Goal: Task Accomplishment & Management: Use online tool/utility

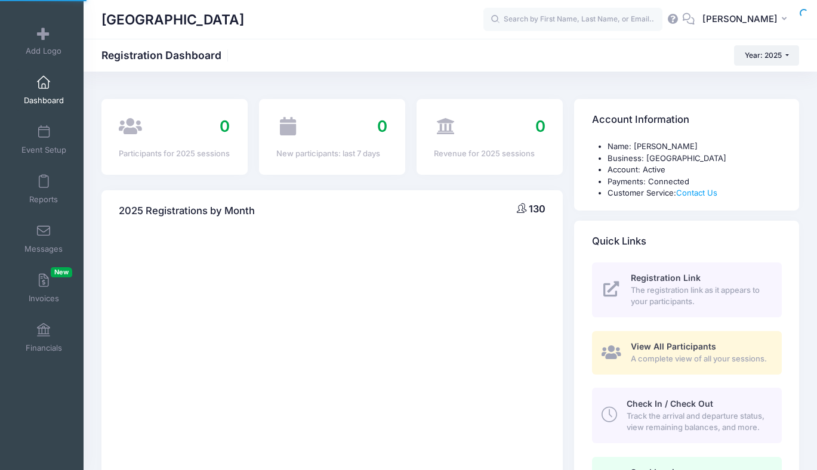
select select
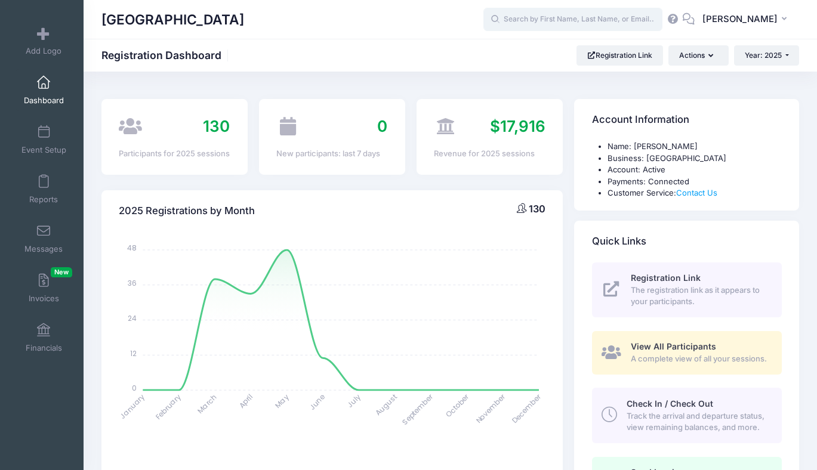
click at [574, 22] on input "text" at bounding box center [572, 20] width 179 height 24
type input "d"
click at [56, 187] on link "Reports" at bounding box center [44, 189] width 57 height 42
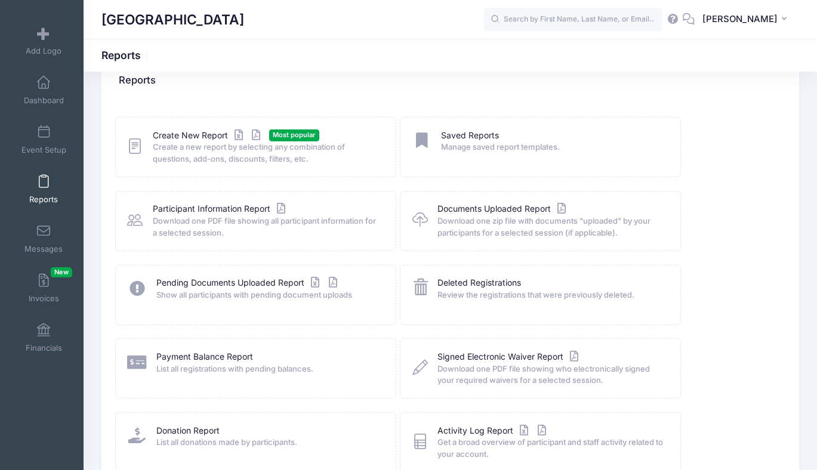
scroll to position [21, 0]
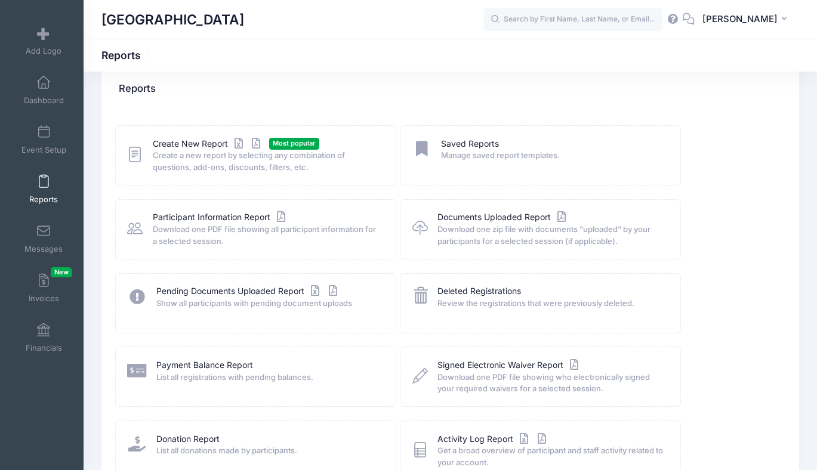
click at [349, 158] on span "Create a new report by selecting any combination of questions, add-ons, discoun…" at bounding box center [266, 161] width 227 height 23
click at [195, 142] on link "Create New Report" at bounding box center [208, 144] width 111 height 13
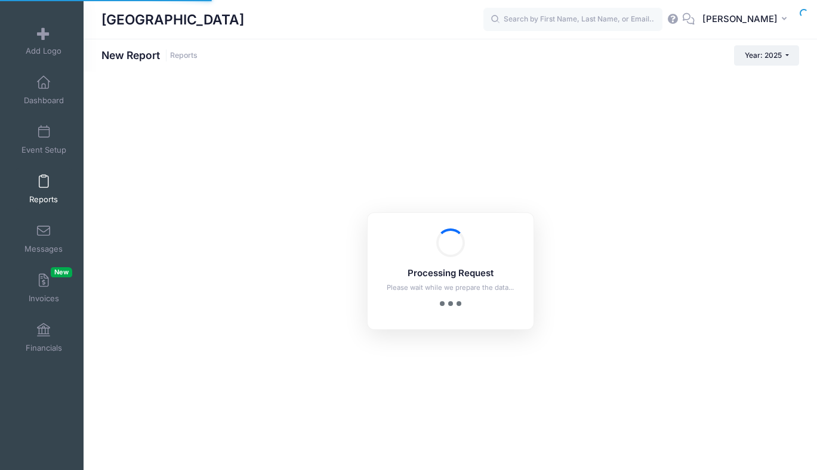
checkbox input "true"
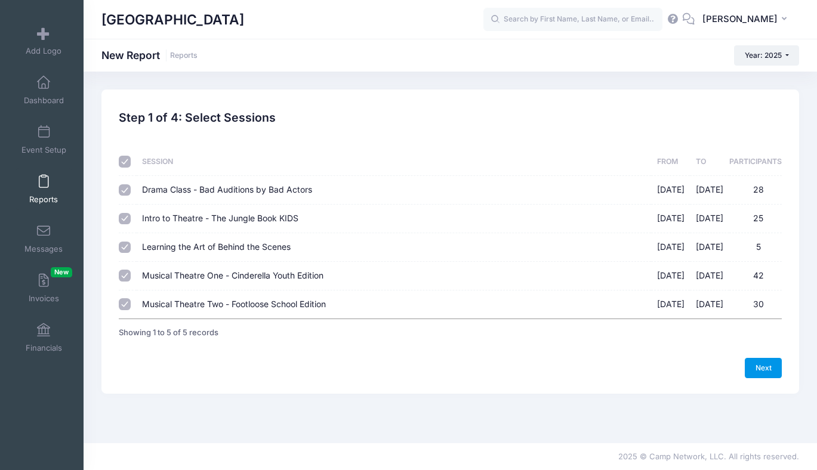
click at [757, 364] on link "Next" at bounding box center [763, 368] width 37 height 20
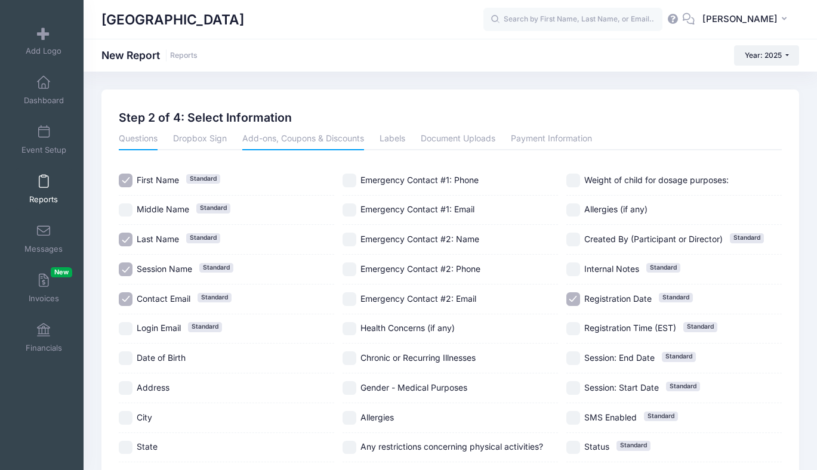
click at [290, 137] on link "Add-ons, Coupons & Discounts" at bounding box center [303, 139] width 122 height 21
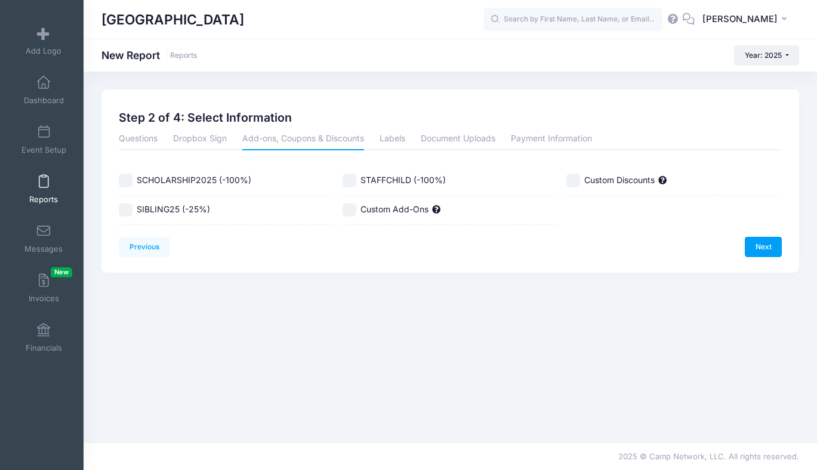
click at [124, 177] on input "SCHOLARSHIP2025 (-100%)" at bounding box center [126, 181] width 14 height 14
checkbox input "true"
click at [773, 249] on link "Next" at bounding box center [763, 247] width 37 height 20
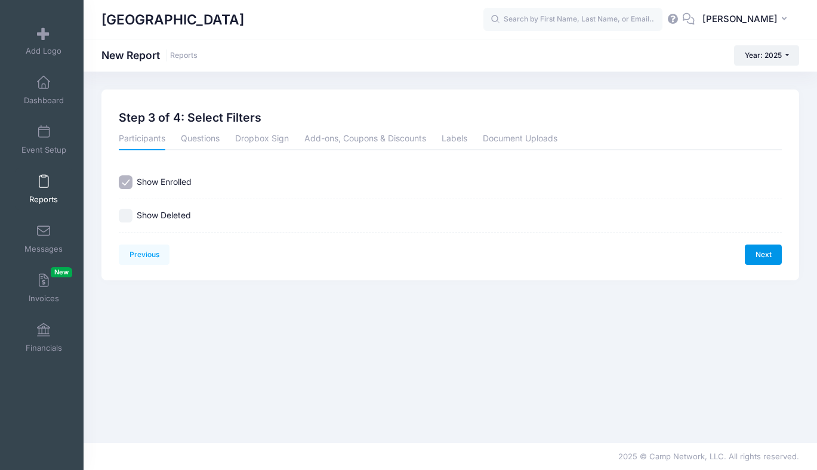
click at [771, 250] on link "Next" at bounding box center [763, 255] width 37 height 20
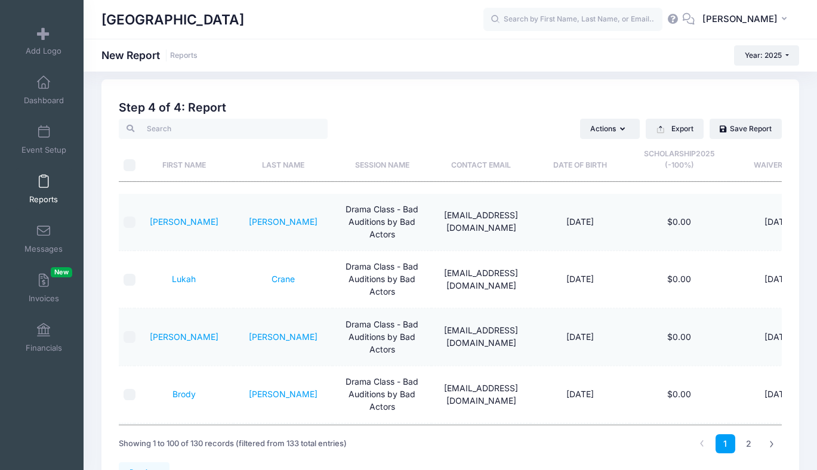
scroll to position [11, 0]
click at [744, 442] on link "2" at bounding box center [749, 443] width 20 height 20
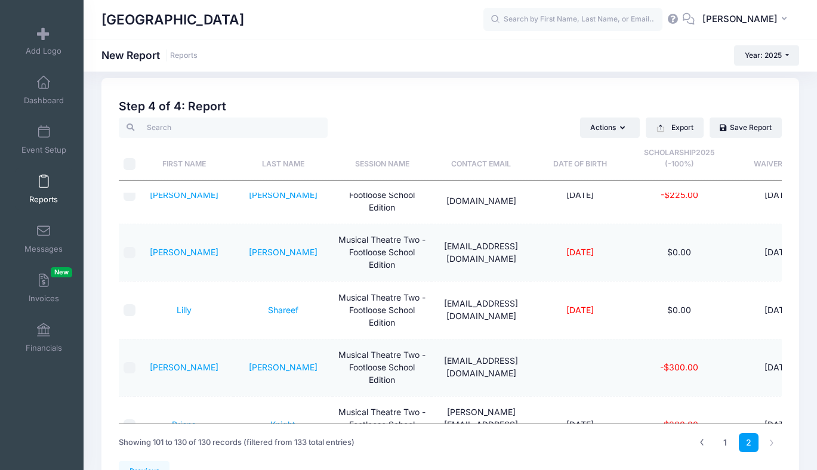
scroll to position [1494, 0]
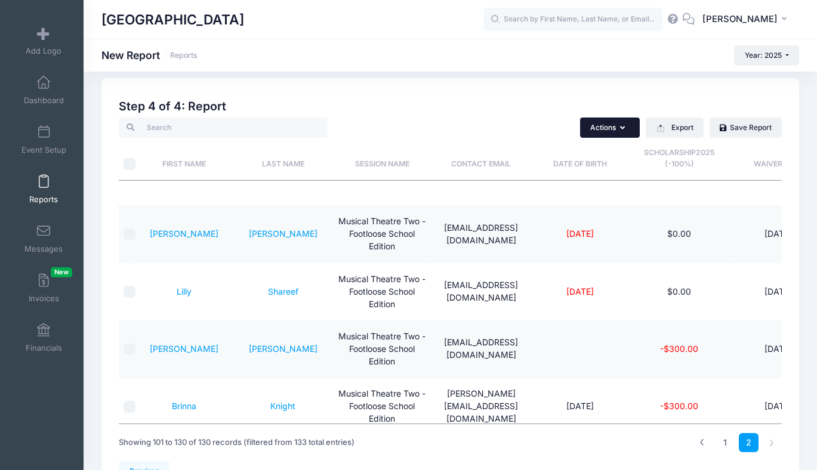
click at [618, 121] on button "Actions" at bounding box center [610, 128] width 60 height 20
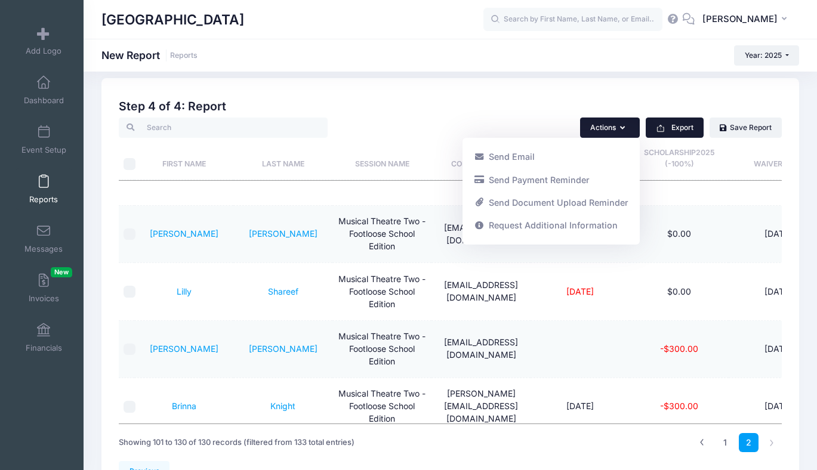
click at [677, 131] on button "Export" at bounding box center [675, 128] width 58 height 20
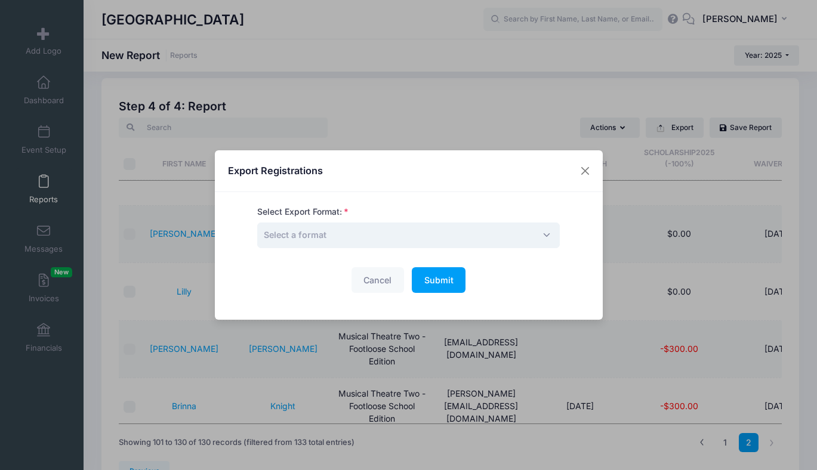
click at [531, 237] on span "Select a format" at bounding box center [408, 236] width 303 height 26
click at [584, 167] on button "Close" at bounding box center [584, 171] width 21 height 21
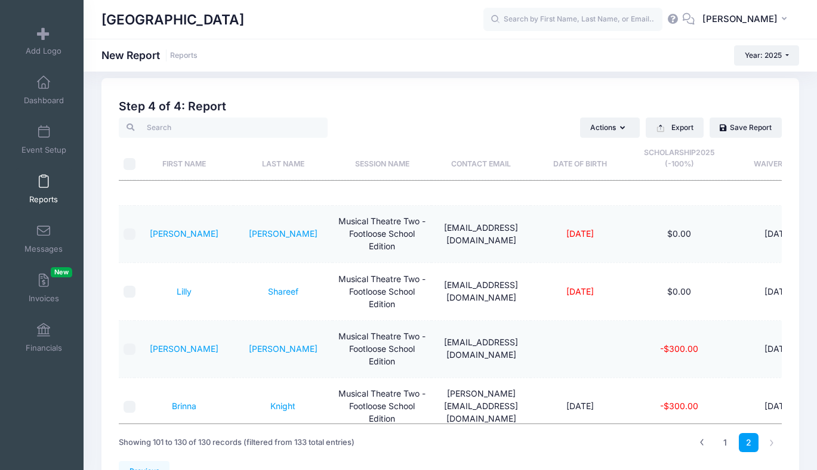
click at [508, 127] on div "Actions Send Email Send Payment Reminder Send Document Upload Reminder Request …" at bounding box center [601, 128] width 360 height 20
click at [726, 442] on link "1" at bounding box center [726, 443] width 20 height 20
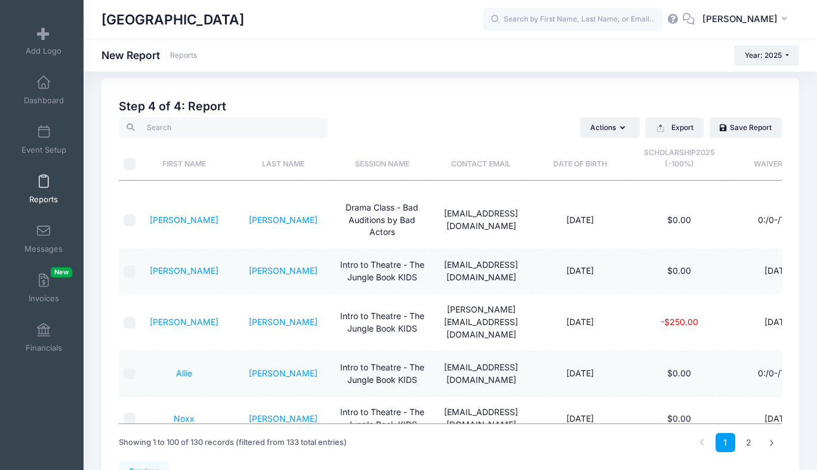
scroll to position [0, 0]
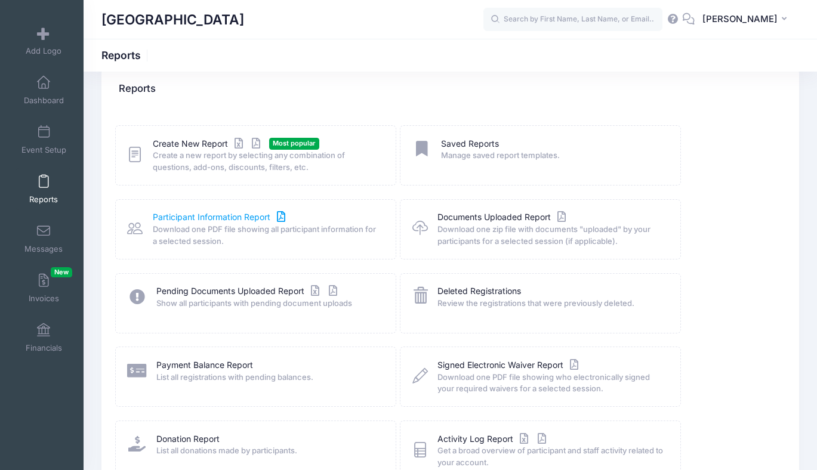
click at [192, 220] on link "Participant Information Report" at bounding box center [220, 217] width 135 height 13
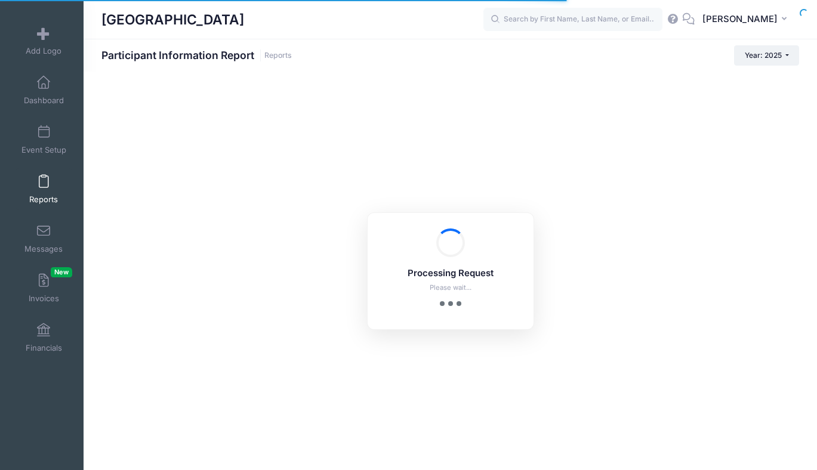
checkbox input "true"
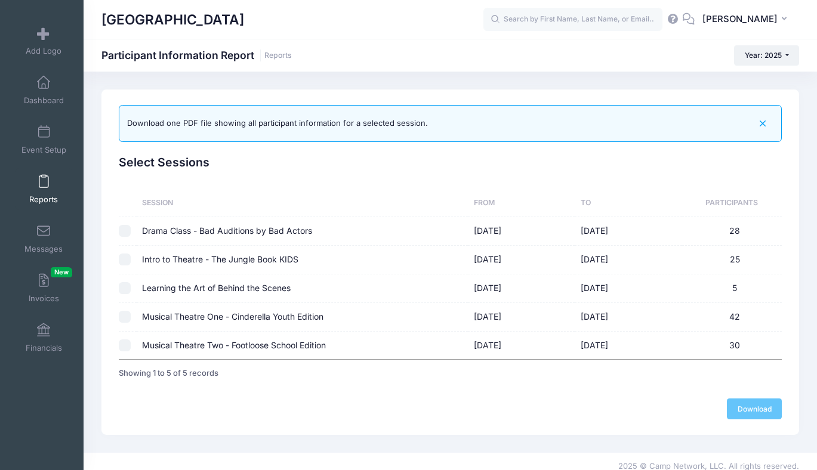
click at [128, 199] on div at bounding box center [126, 203] width 14 height 12
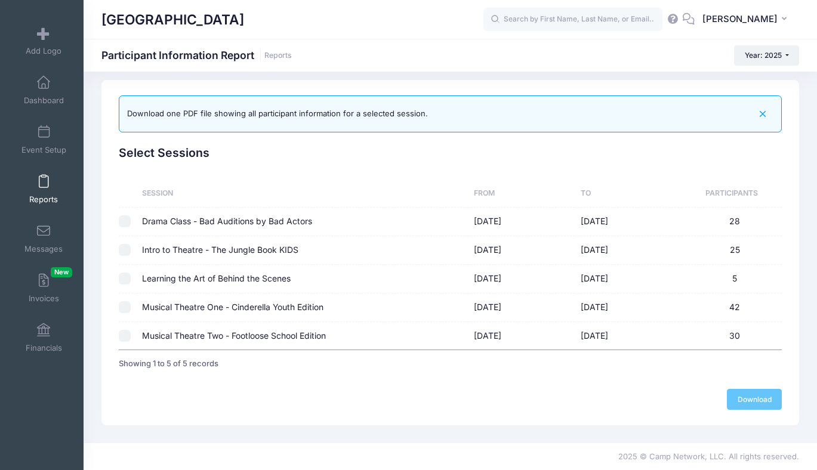
click at [128, 219] on input "checkbox" at bounding box center [125, 221] width 12 height 12
checkbox input "true"
click at [739, 398] on link "Download" at bounding box center [754, 399] width 55 height 20
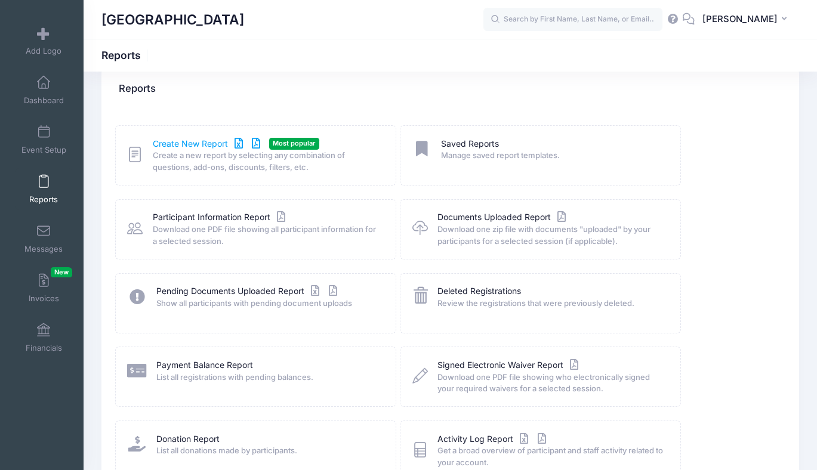
click at [207, 144] on link "Create New Report" at bounding box center [208, 144] width 111 height 13
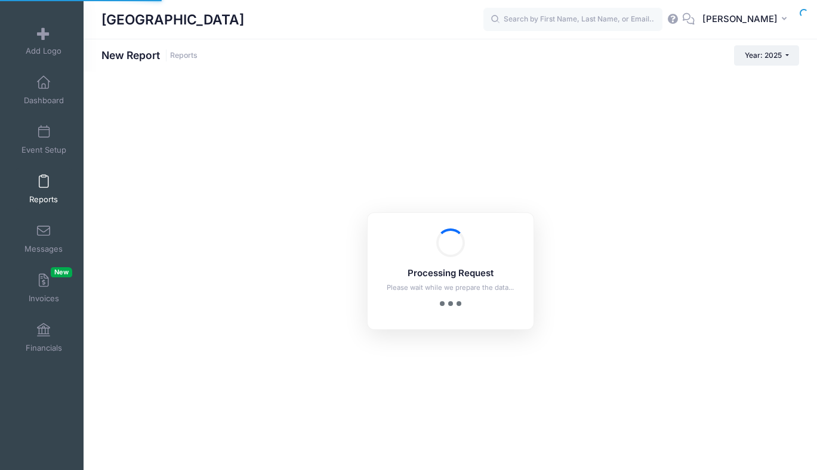
checkbox input "true"
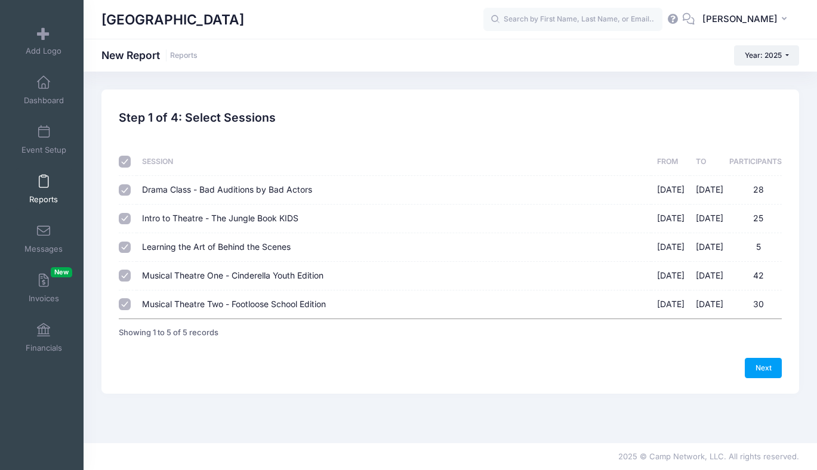
click at [124, 162] on input "checkbox" at bounding box center [125, 162] width 12 height 12
checkbox input "false"
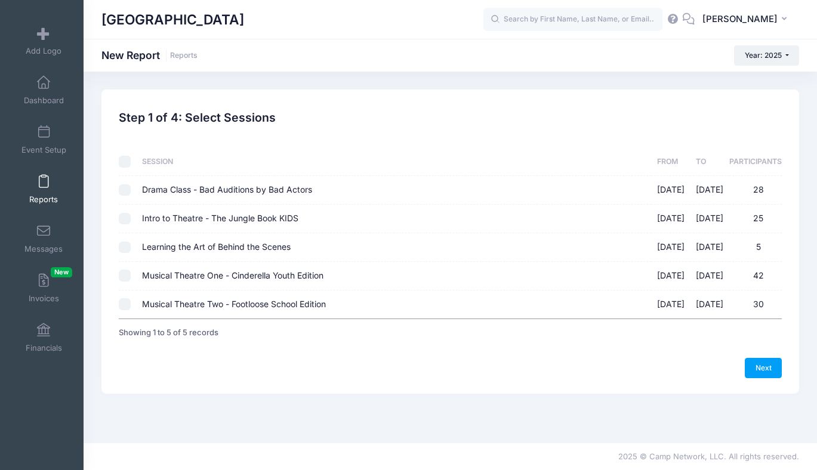
checkbox input "false"
click at [124, 187] on input "Drama Class - Bad Auditions by Bad Actors [DATE] - [DATE] 28" at bounding box center [125, 190] width 12 height 12
checkbox input "true"
click at [753, 372] on link "Next" at bounding box center [763, 368] width 37 height 20
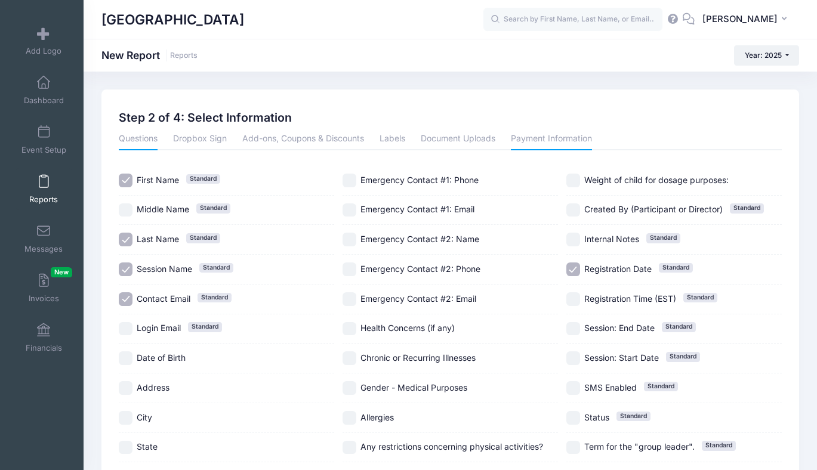
click at [560, 144] on link "Payment Information" at bounding box center [551, 139] width 81 height 21
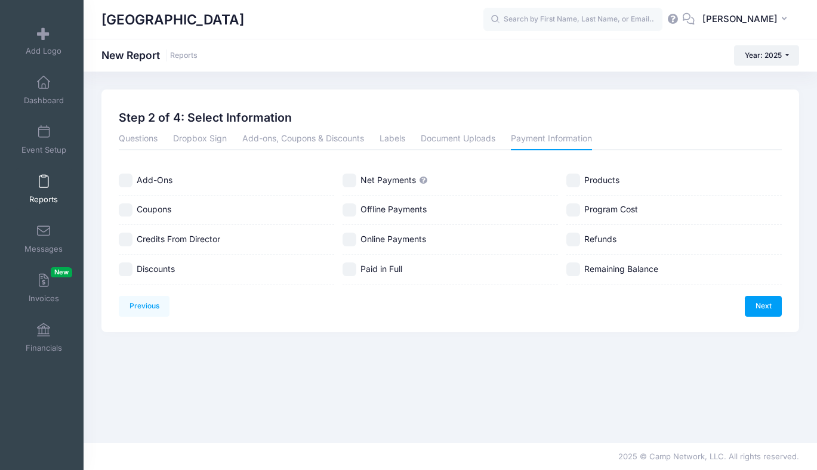
click at [125, 269] on input "Discounts" at bounding box center [126, 270] width 14 height 14
checkbox input "true"
click at [776, 309] on link "Next" at bounding box center [763, 306] width 37 height 20
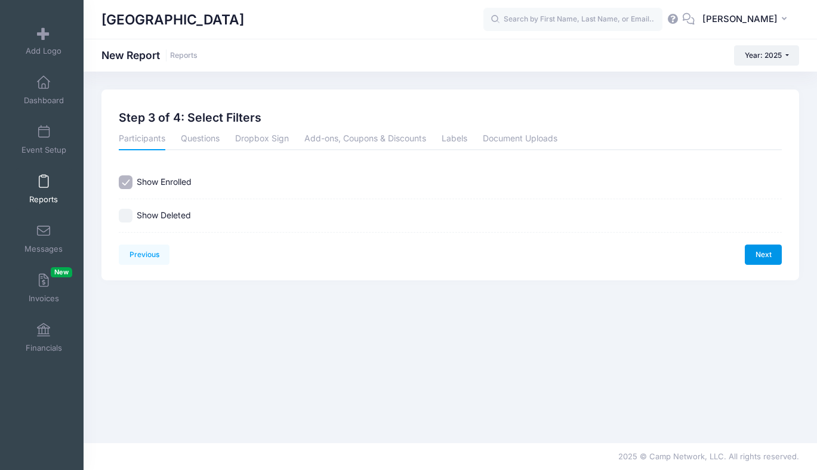
click at [763, 252] on link "Next" at bounding box center [763, 255] width 37 height 20
